Goal: Task Accomplishment & Management: Use online tool/utility

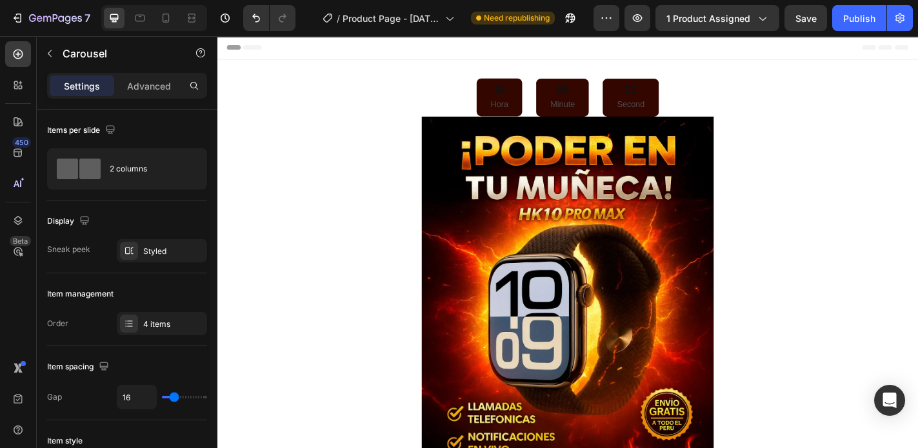
scroll to position [1084, 0]
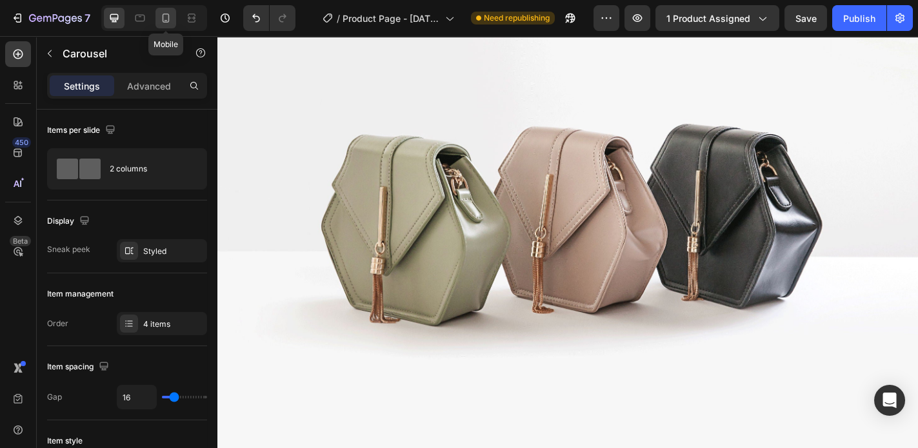
click at [167, 18] on icon at bounding box center [165, 18] width 13 height 13
type input "0"
type input "26"
type input "100%"
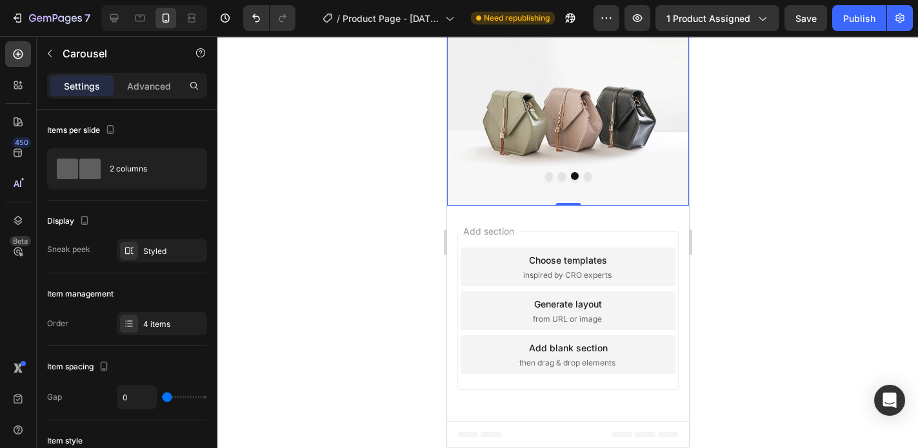
scroll to position [944, 0]
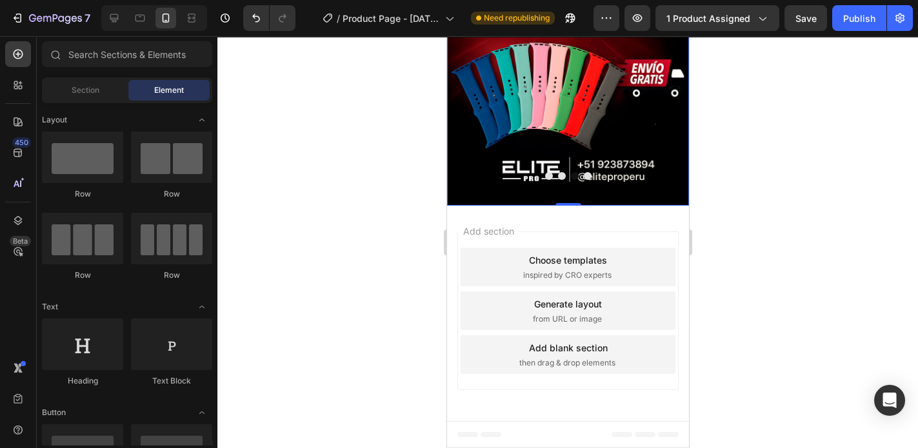
click at [514, 230] on span "Add section" at bounding box center [487, 232] width 61 height 14
click at [557, 228] on div "Add section Choose templates inspired by CRO experts Generate layout from URL o…" at bounding box center [567, 313] width 242 height 215
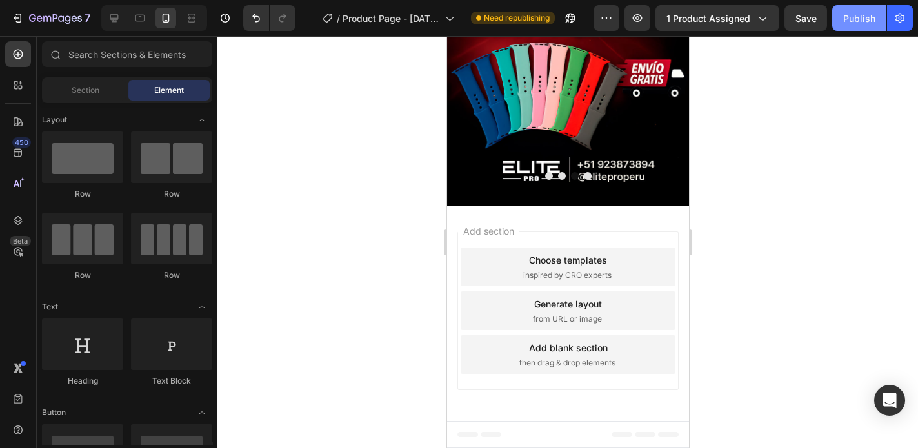
click at [843, 12] on button "Publish" at bounding box center [859, 18] width 54 height 26
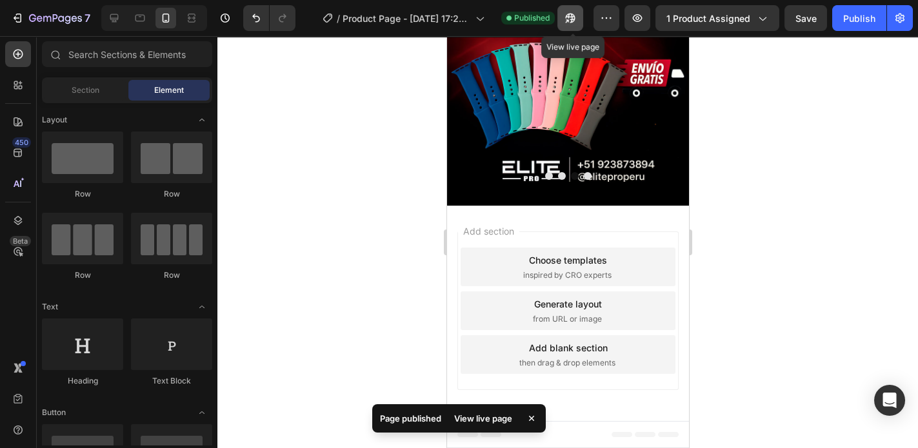
click at [575, 20] on icon "button" at bounding box center [571, 19] width 10 height 10
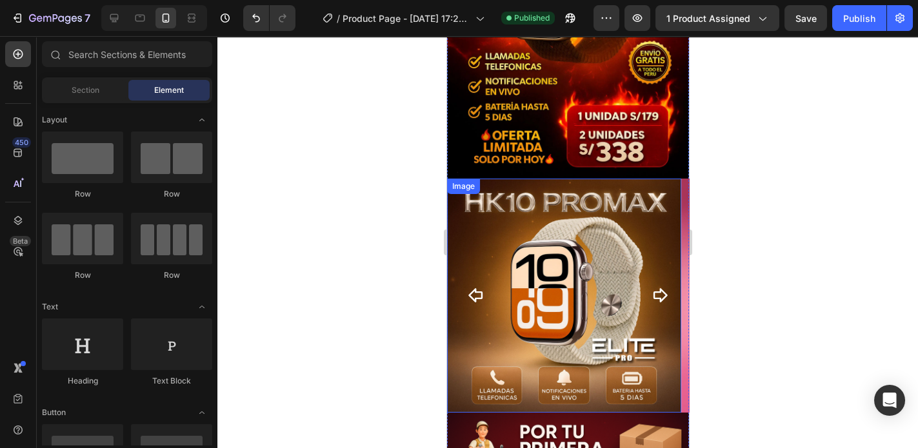
scroll to position [310, 0]
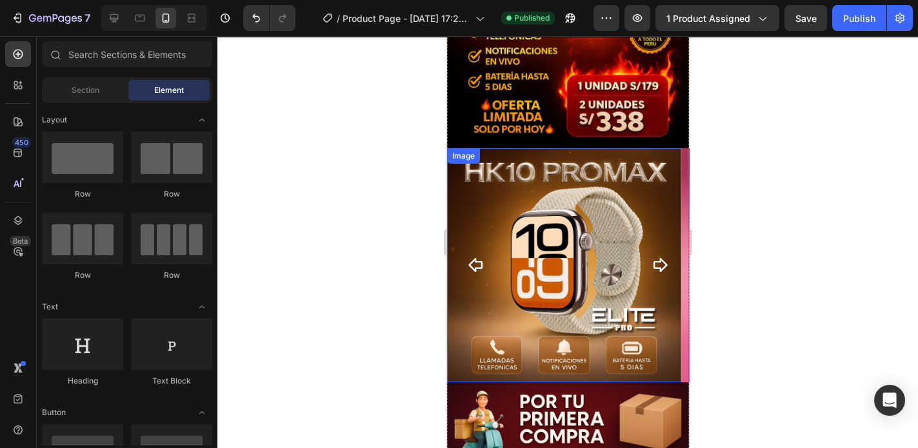
click at [479, 287] on img at bounding box center [563, 265] width 234 height 234
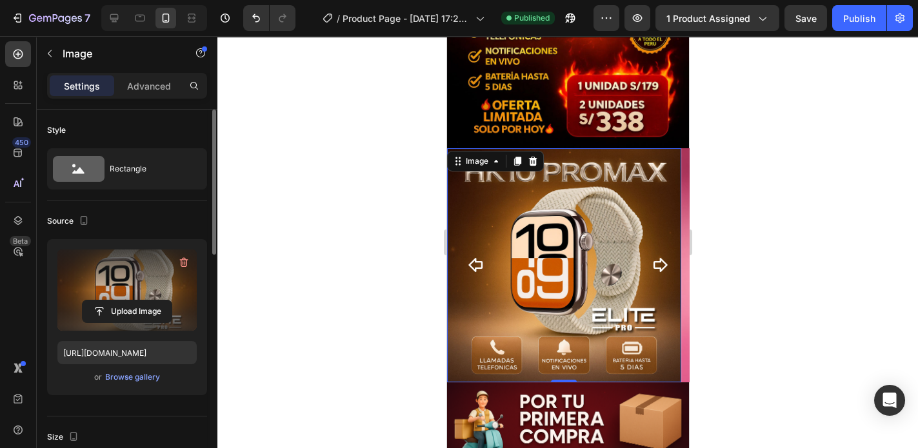
click at [114, 298] on label at bounding box center [126, 290] width 139 height 81
click at [114, 301] on input "file" at bounding box center [127, 312] width 89 height 22
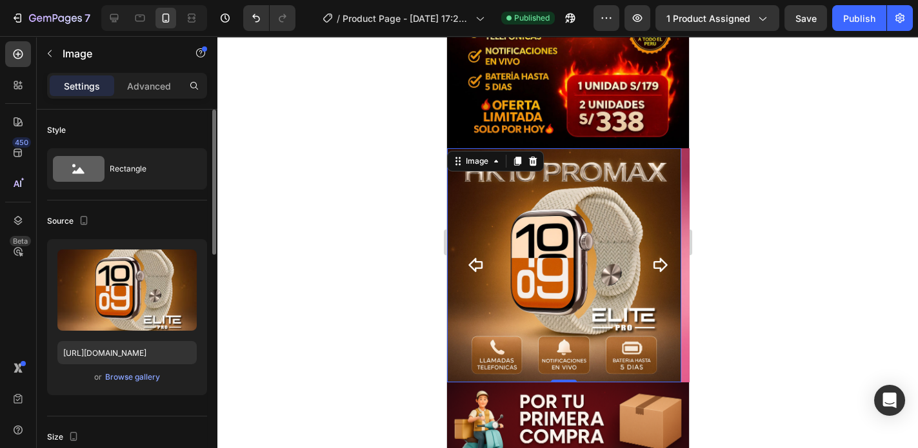
click at [146, 385] on div "Upload Image [URL][DOMAIN_NAME] or Browse gallery" at bounding box center [127, 317] width 160 height 156
click at [147, 380] on div "Browse gallery" at bounding box center [132, 378] width 55 height 12
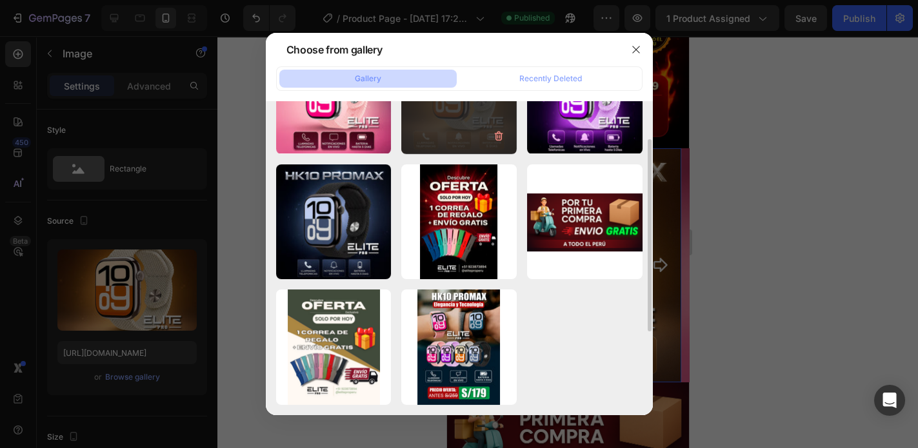
scroll to position [95, 0]
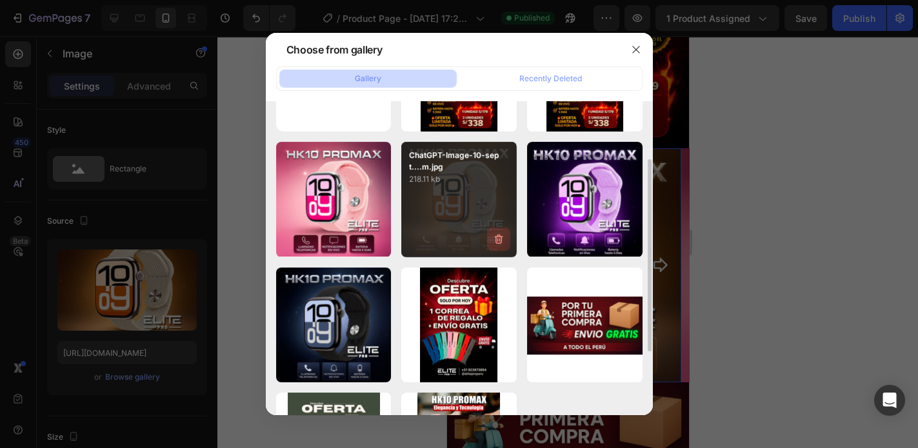
click at [499, 237] on icon "button" at bounding box center [498, 239] width 13 height 13
click at [486, 245] on div "Delete" at bounding box center [491, 242] width 24 height 12
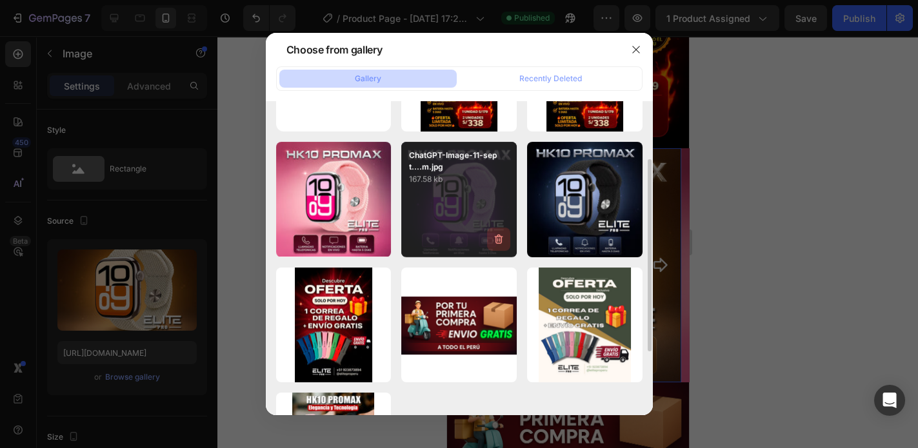
click at [497, 237] on icon "button" at bounding box center [498, 239] width 13 height 13
click at [497, 244] on div "Delete" at bounding box center [491, 242] width 24 height 12
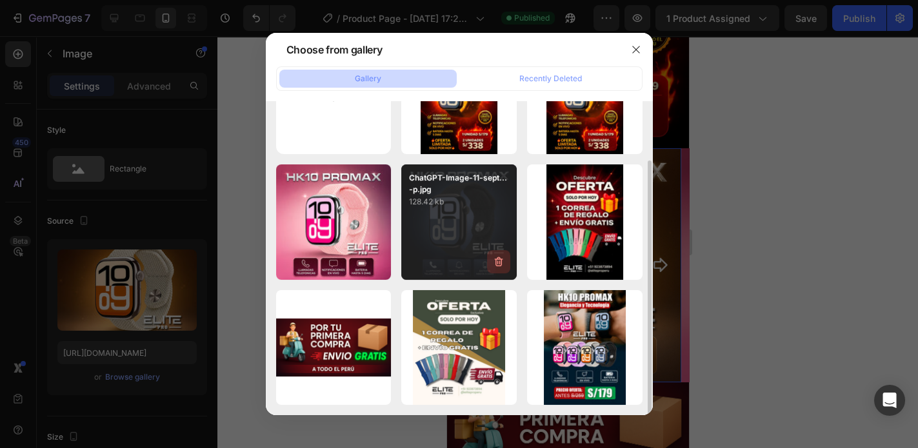
click at [495, 259] on icon "button" at bounding box center [498, 262] width 8 height 10
click at [495, 265] on div "Delete" at bounding box center [491, 265] width 24 height 12
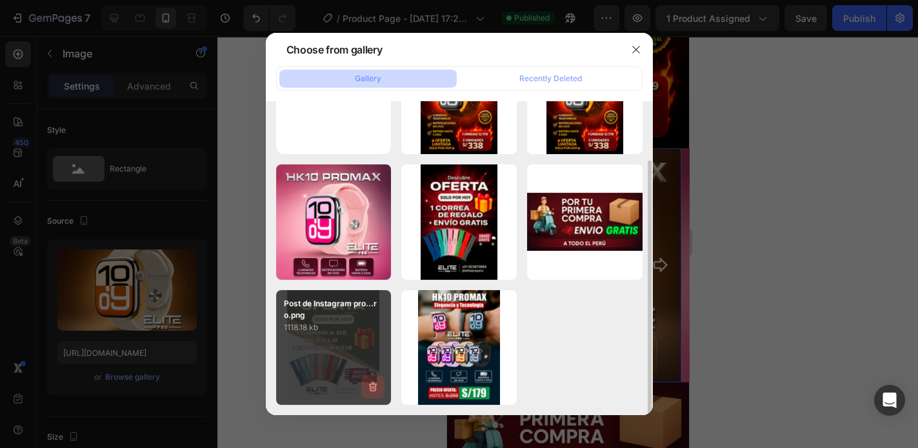
click at [371, 385] on icon "button" at bounding box center [372, 387] width 13 height 13
click at [375, 392] on div "Delete" at bounding box center [366, 390] width 24 height 12
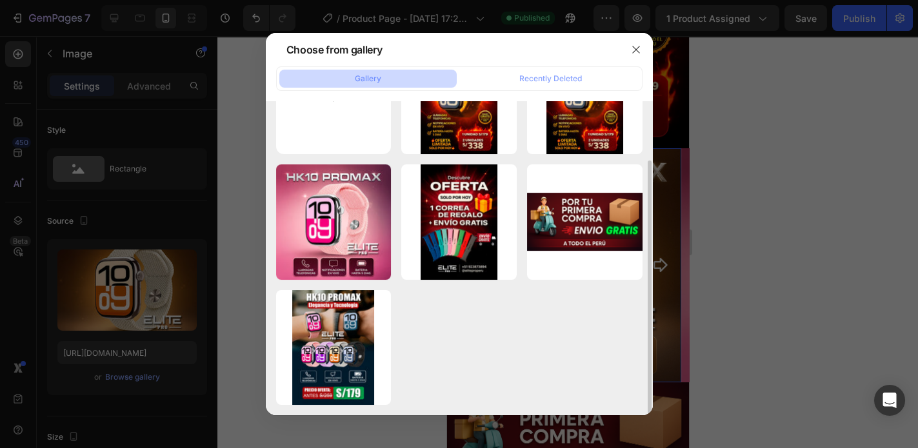
scroll to position [0, 0]
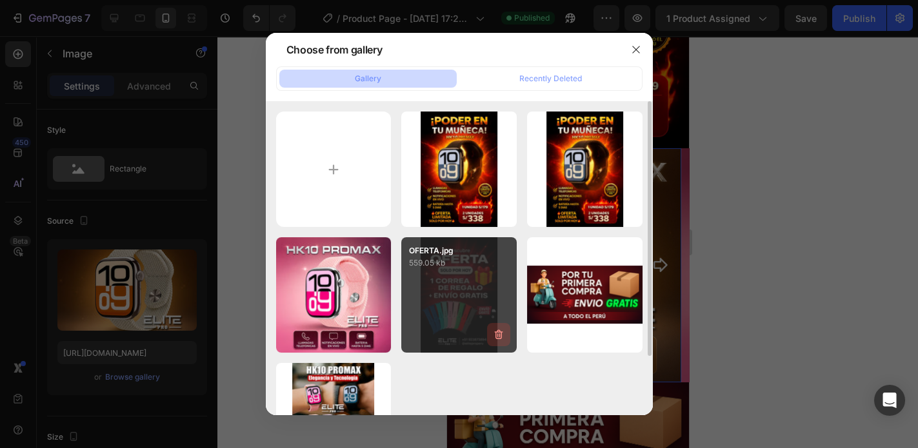
click at [497, 337] on icon "button" at bounding box center [498, 334] width 13 height 13
click at [497, 337] on div "Delete" at bounding box center [491, 338] width 24 height 12
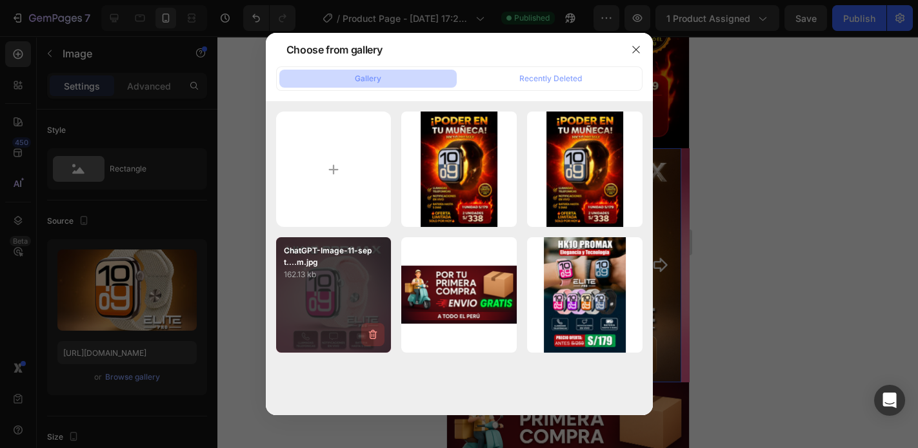
click at [374, 334] on icon "button" at bounding box center [372, 334] width 13 height 13
click at [376, 337] on div "Delete" at bounding box center [366, 338] width 24 height 12
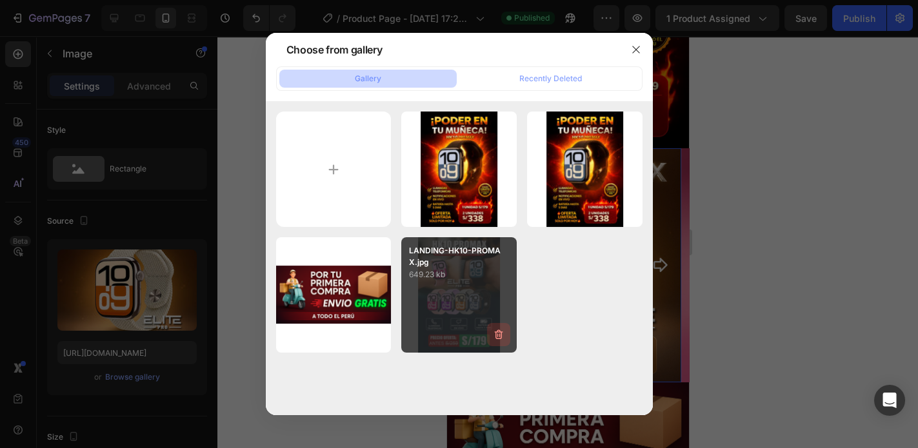
click at [495, 336] on icon "button" at bounding box center [498, 335] width 8 height 10
click at [504, 337] on button "Delete" at bounding box center [491, 337] width 35 height 15
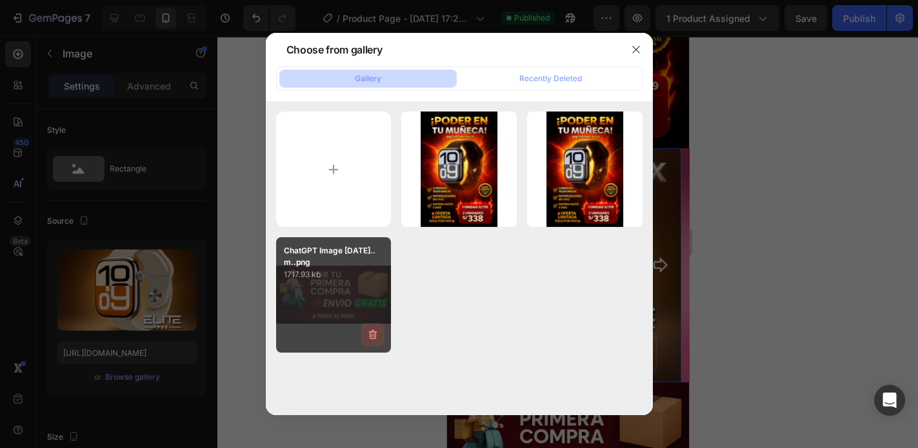
click at [374, 335] on icon "button" at bounding box center [374, 336] width 1 height 4
click at [370, 334] on div "Delete" at bounding box center [366, 338] width 24 height 12
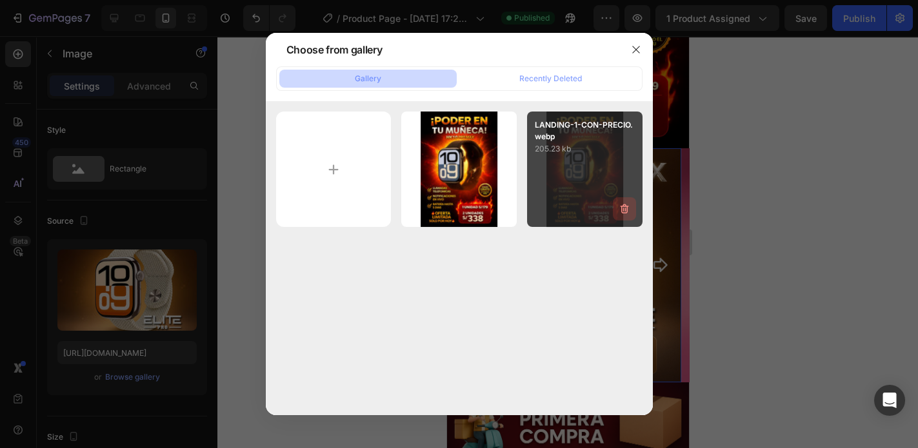
click at [623, 207] on icon "button" at bounding box center [624, 209] width 13 height 13
click at [613, 215] on div "Delete" at bounding box center [617, 212] width 24 height 12
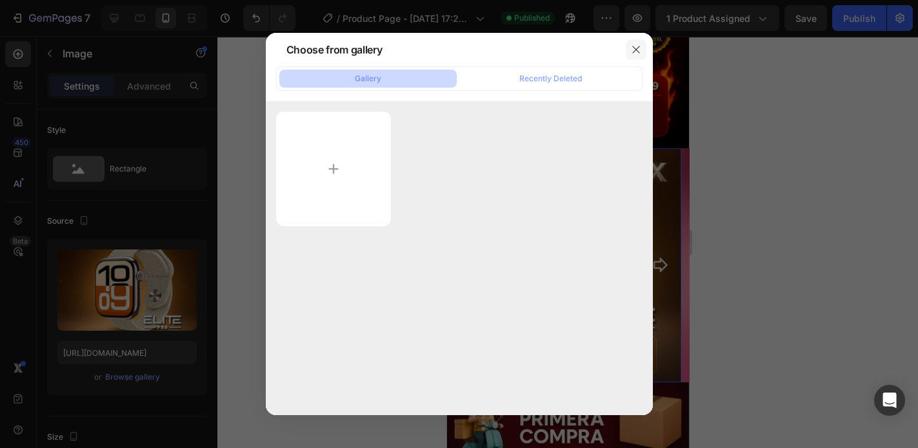
click at [639, 52] on icon "button" at bounding box center [636, 50] width 10 height 10
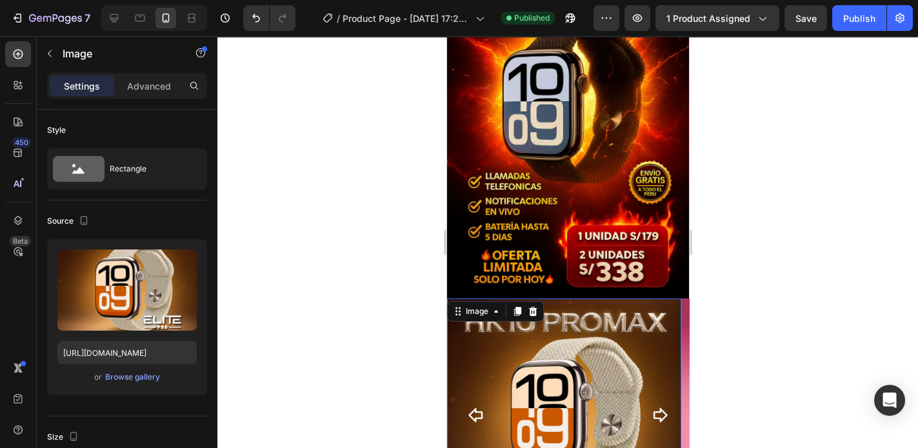
scroll to position [103, 0]
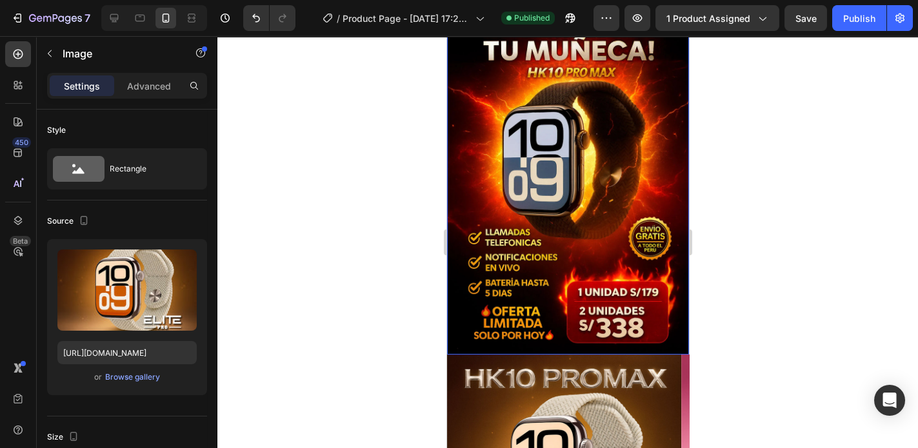
click at [485, 182] on img at bounding box center [567, 173] width 242 height 363
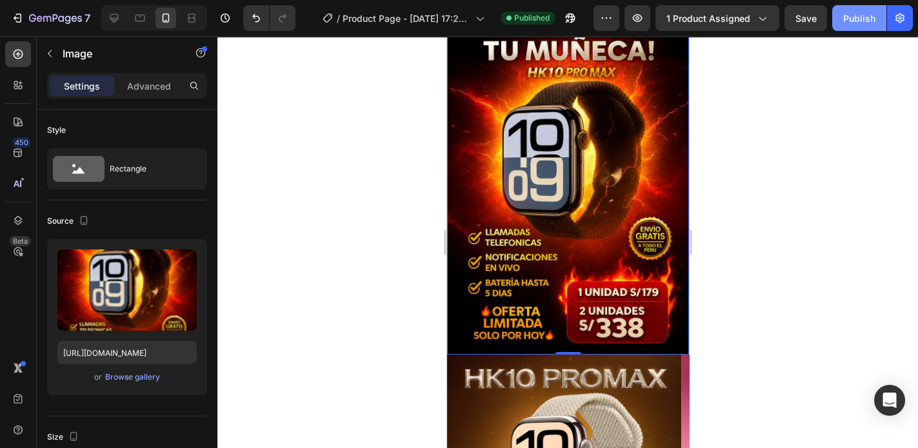
click at [866, 20] on div "Publish" at bounding box center [859, 19] width 32 height 14
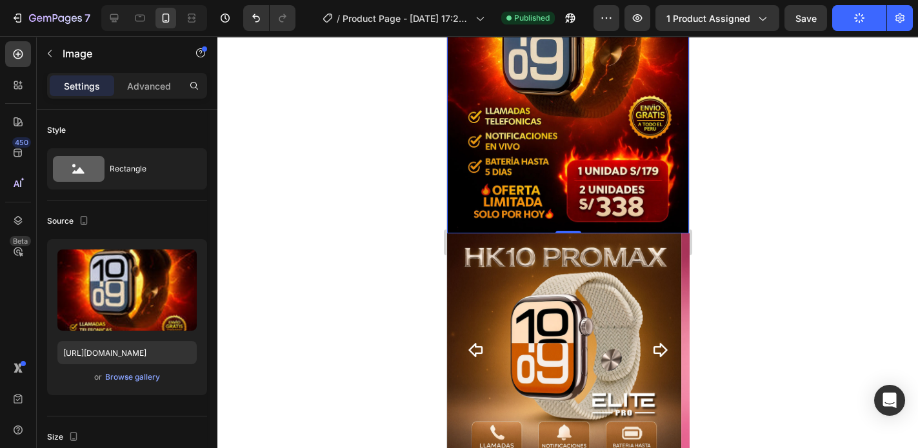
scroll to position [258, 0]
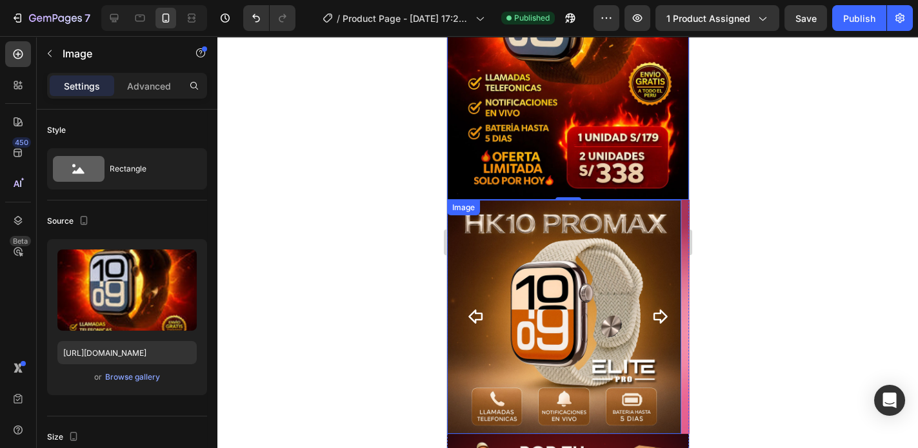
click at [479, 255] on img at bounding box center [563, 317] width 234 height 234
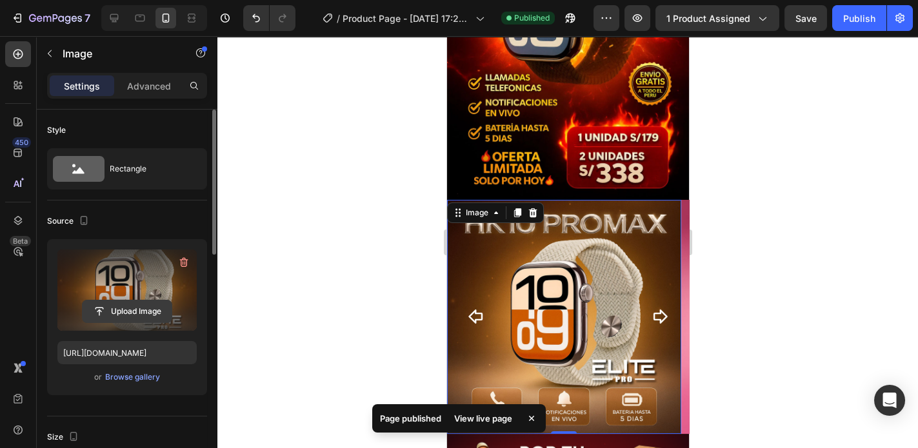
click at [121, 312] on input "file" at bounding box center [127, 312] width 89 height 22
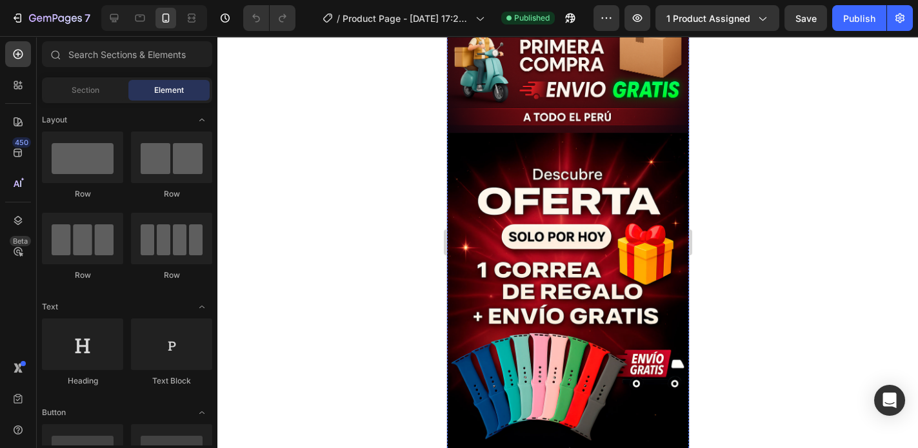
scroll to position [310, 0]
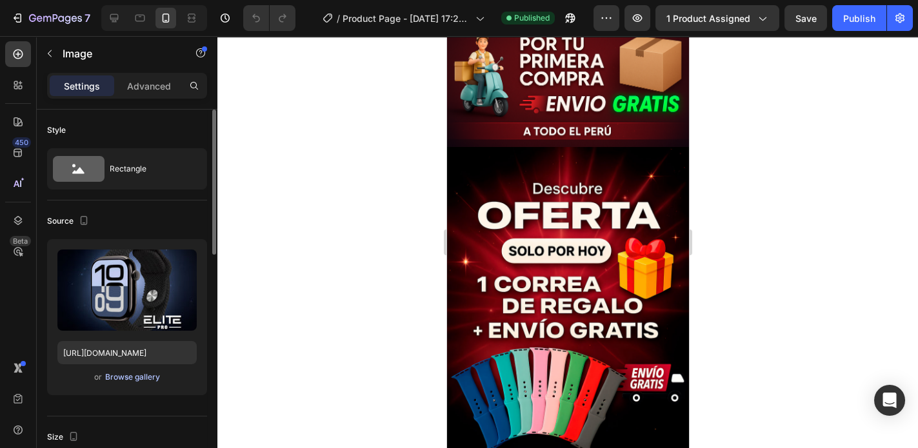
click at [134, 381] on div "Browse gallery" at bounding box center [132, 378] width 55 height 12
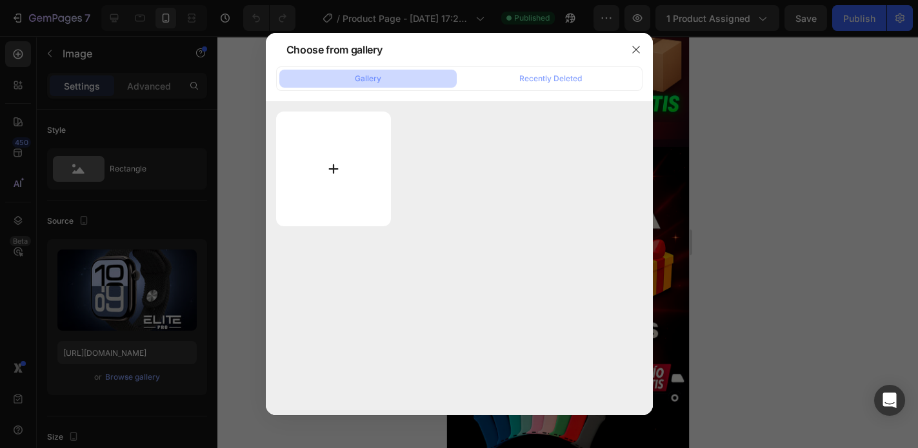
click at [328, 169] on input "file" at bounding box center [333, 169] width 115 height 115
type input "C:\fakepath\ChatGPT-Image-11-sept-2025,-10_52_37-p.webp"
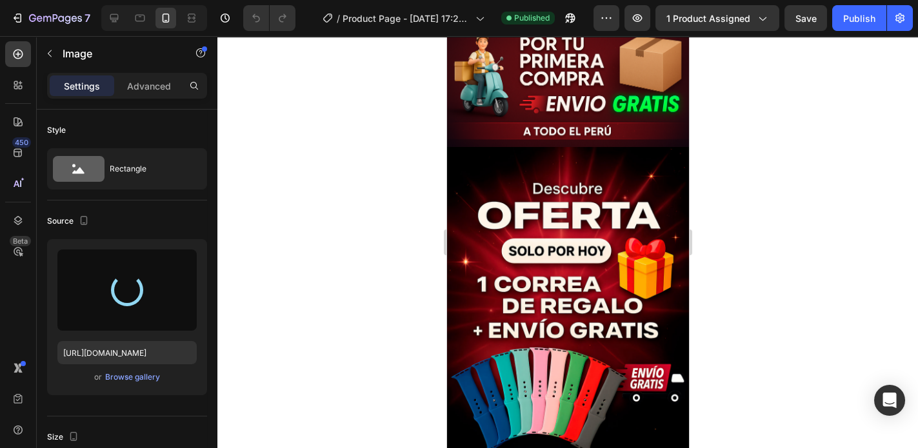
type input "https://cdn.shopify.com/s/files/1/0773/3611/7498/files/gempages_585318487551902…"
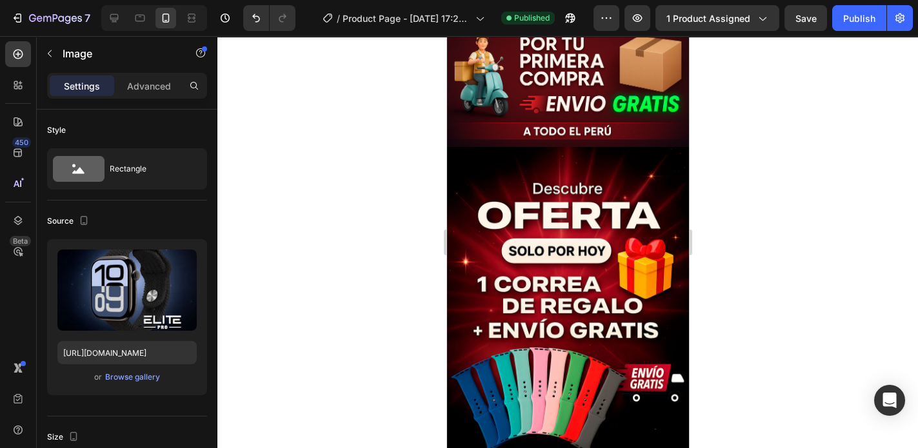
click at [332, 285] on div at bounding box center [567, 242] width 701 height 412
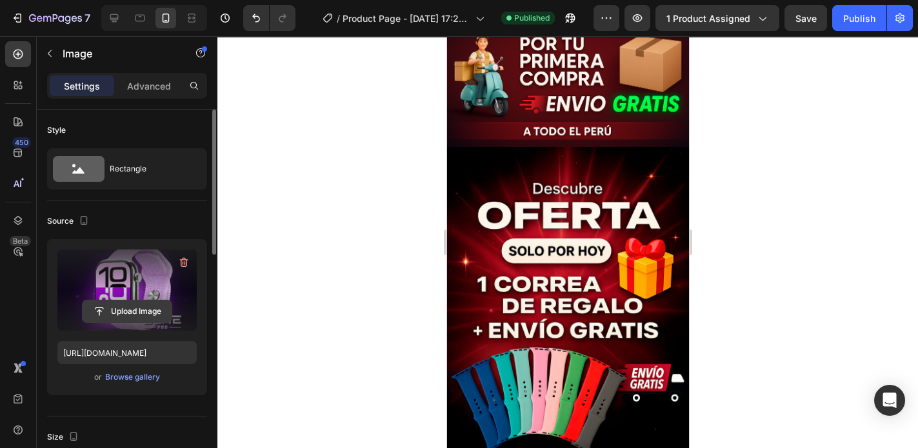
click at [139, 313] on input "file" at bounding box center [127, 312] width 89 height 22
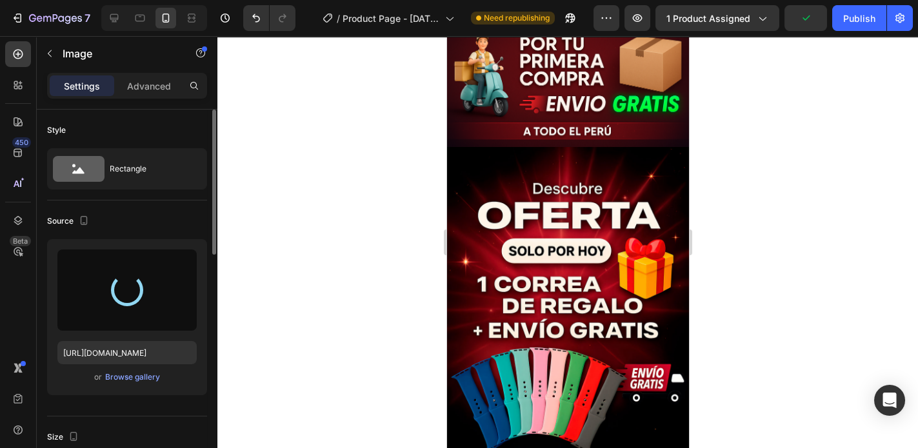
type input "https://cdn.shopify.com/s/files/1/0773/3611/7498/files/gempages_585318487551902…"
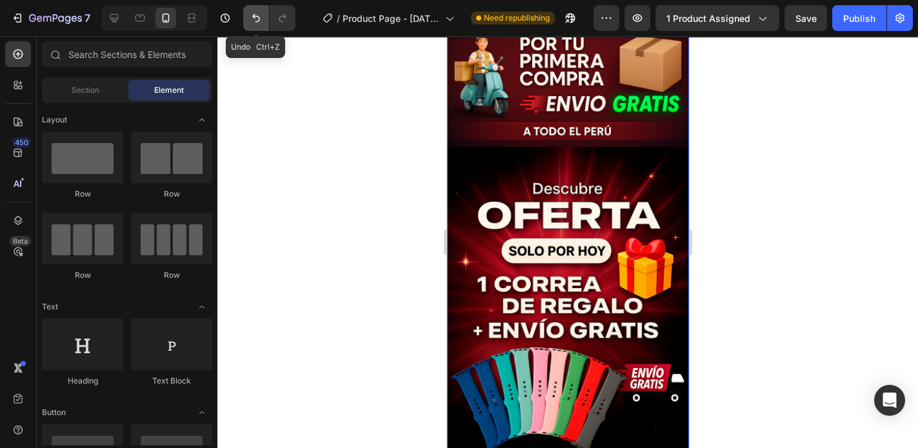
click at [252, 13] on icon "Undo/Redo" at bounding box center [256, 18] width 13 height 13
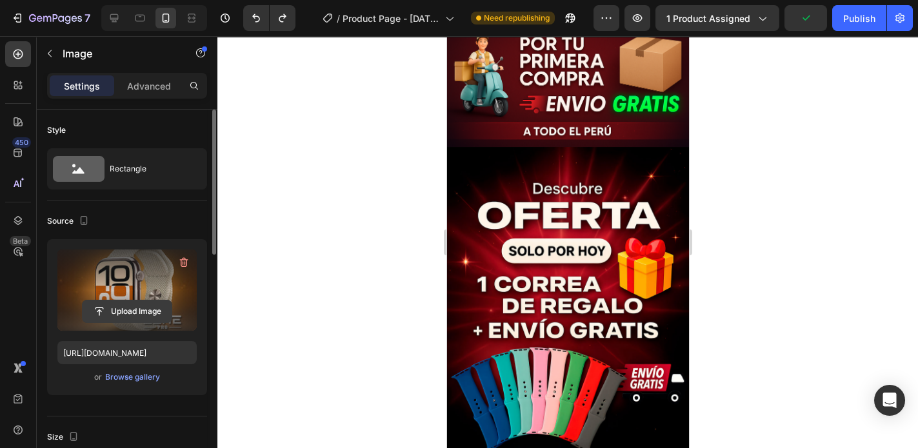
click at [123, 314] on input "file" at bounding box center [127, 312] width 89 height 22
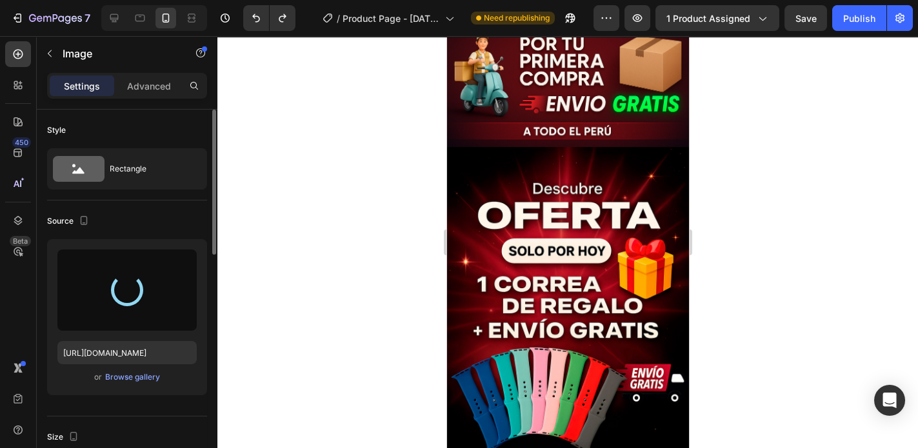
type input "https://cdn.shopify.com/s/files/1/0773/3611/7498/files/gempages_585318487551902…"
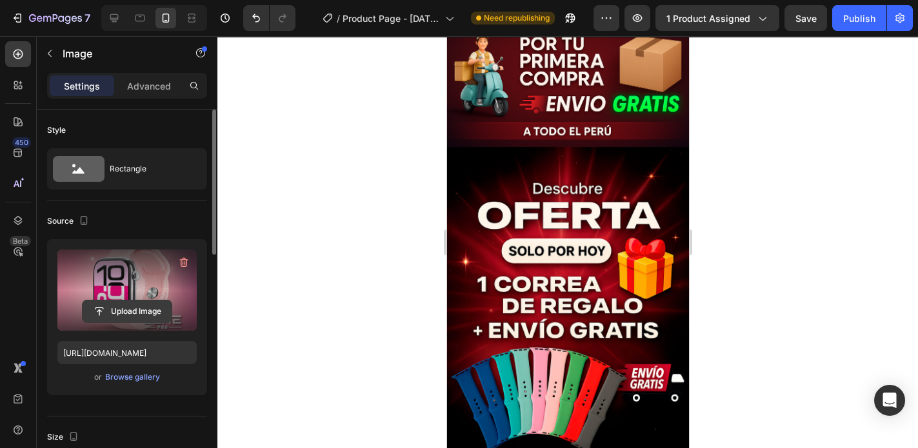
click at [134, 312] on input "file" at bounding box center [127, 312] width 89 height 22
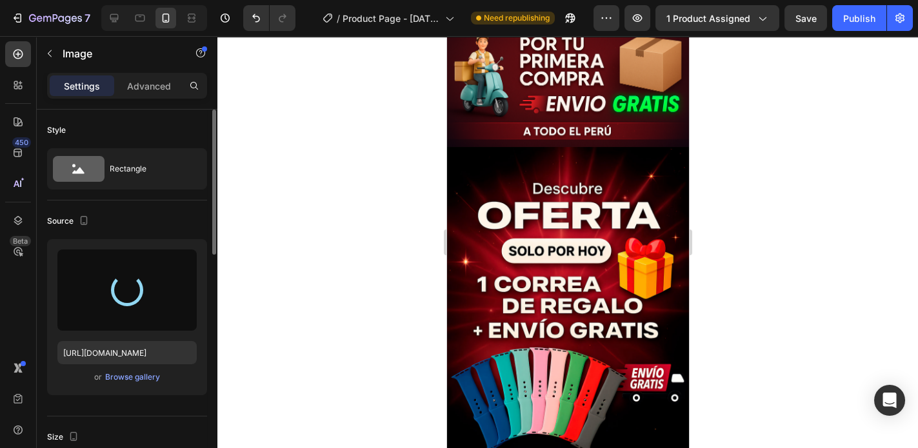
type input "https://cdn.shopify.com/s/files/1/0773/3611/7498/files/gempages_585318487551902…"
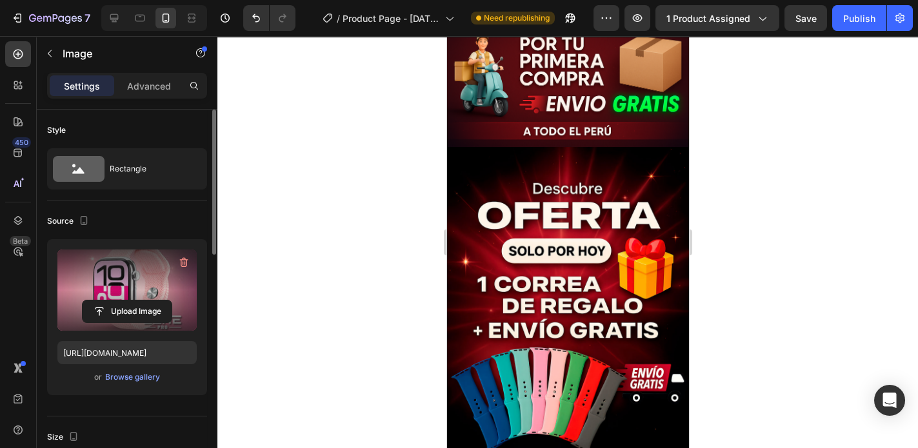
click at [834, 106] on div at bounding box center [567, 242] width 701 height 412
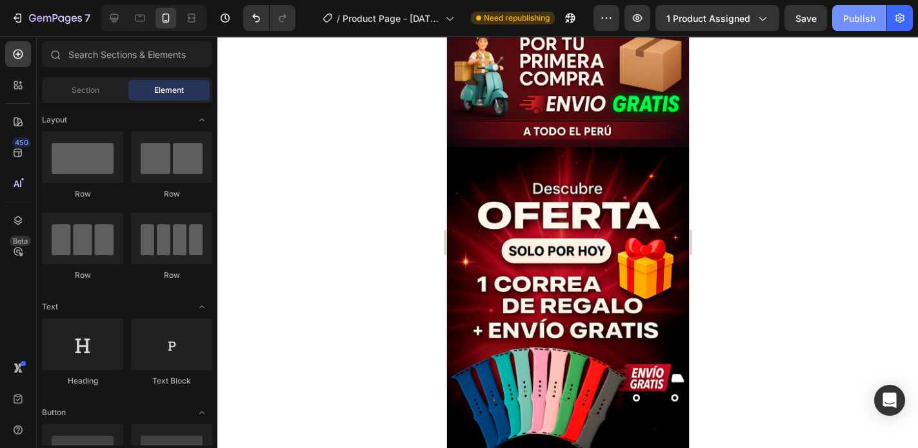
click at [861, 26] on button "Publish" at bounding box center [859, 18] width 54 height 26
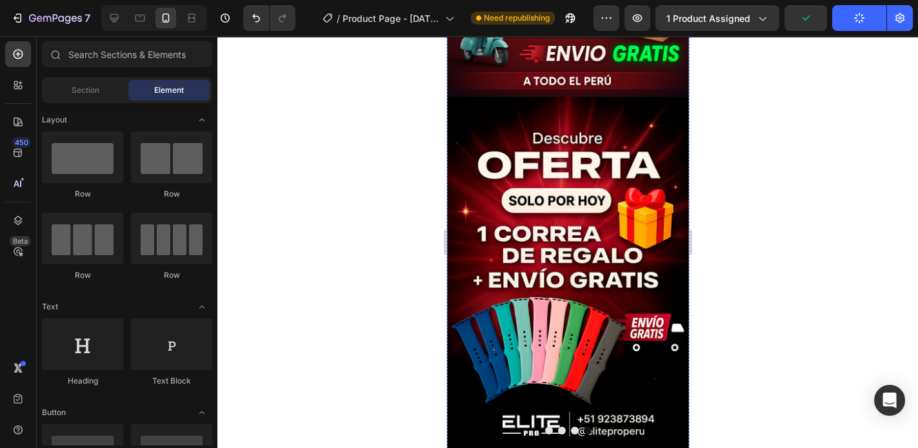
scroll to position [516, 0]
